Goal: Find contact information: Find contact information

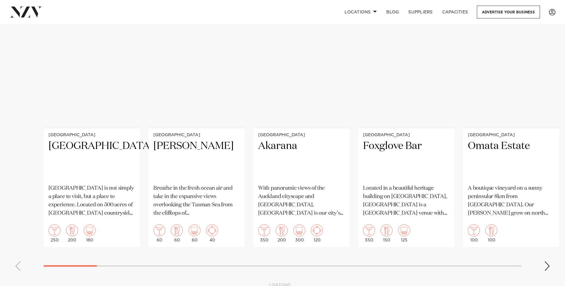
scroll to position [6292, 0]
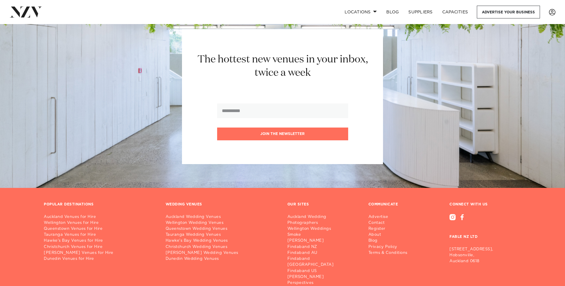
scroll to position [8159, 0]
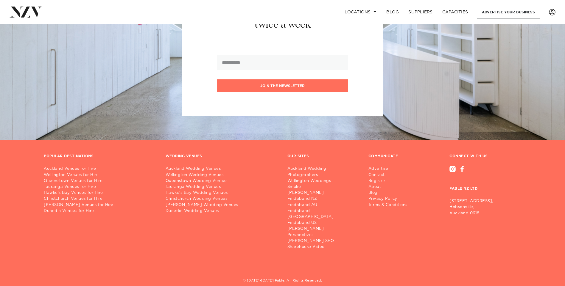
scroll to position [369, 0]
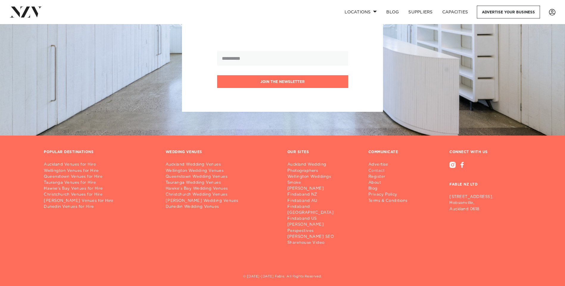
click at [377, 171] on link "Contact" at bounding box center [390, 171] width 44 height 6
